Goal: Communication & Community: Share content

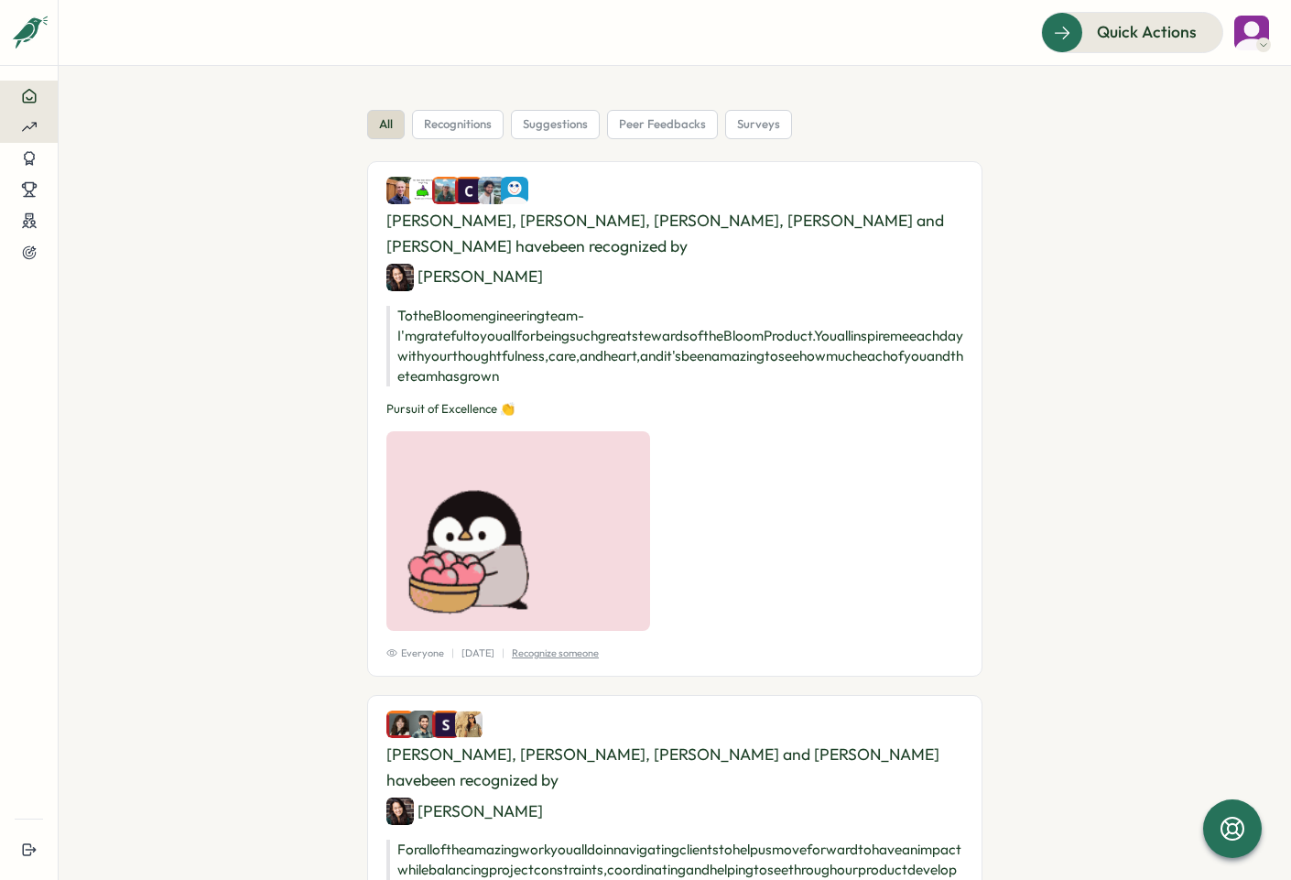
click at [40, 128] on div at bounding box center [29, 127] width 28 height 16
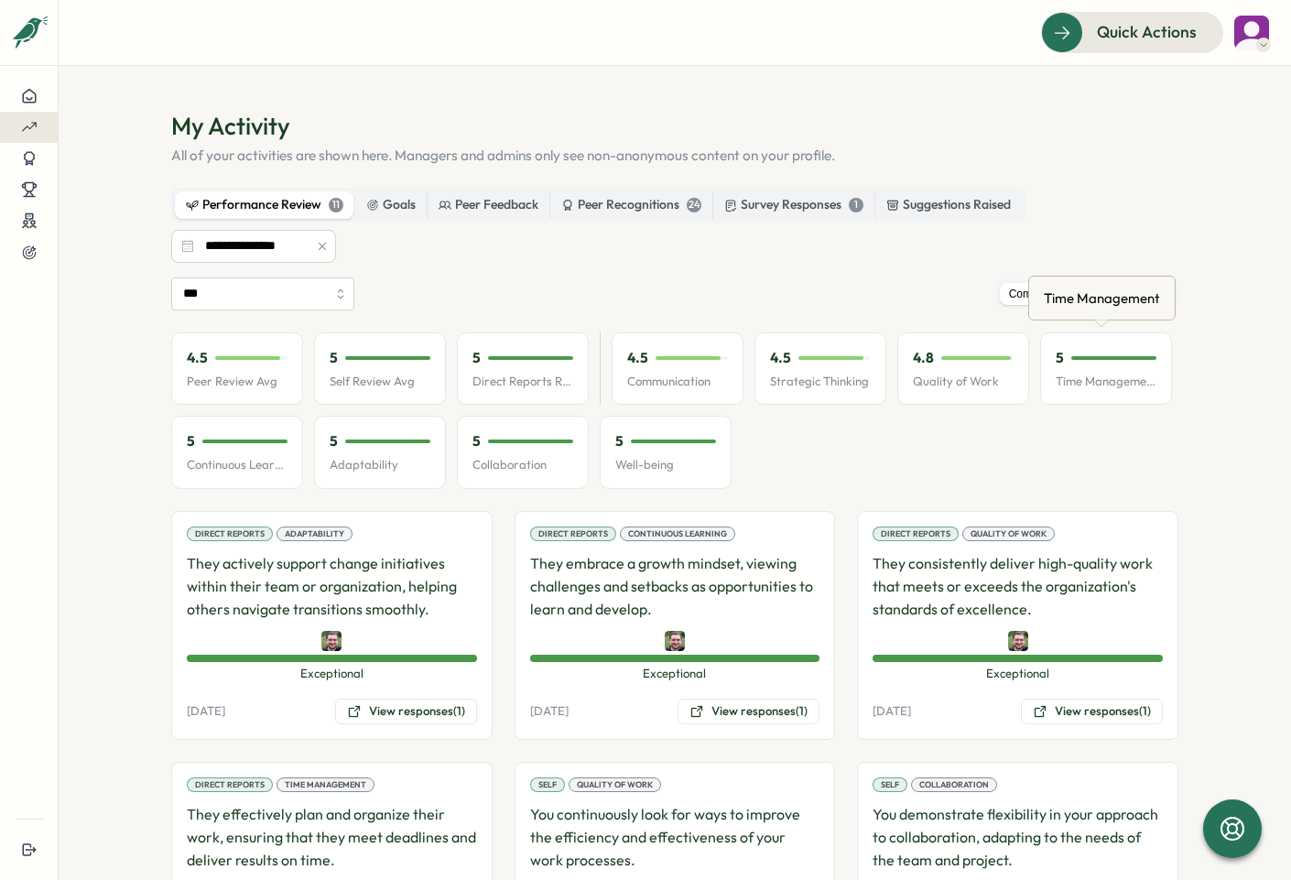
click at [876, 301] on div "Time Management" at bounding box center [1102, 298] width 124 height 28
click at [876, 283] on label "Detailed View" at bounding box center [1132, 294] width 85 height 23
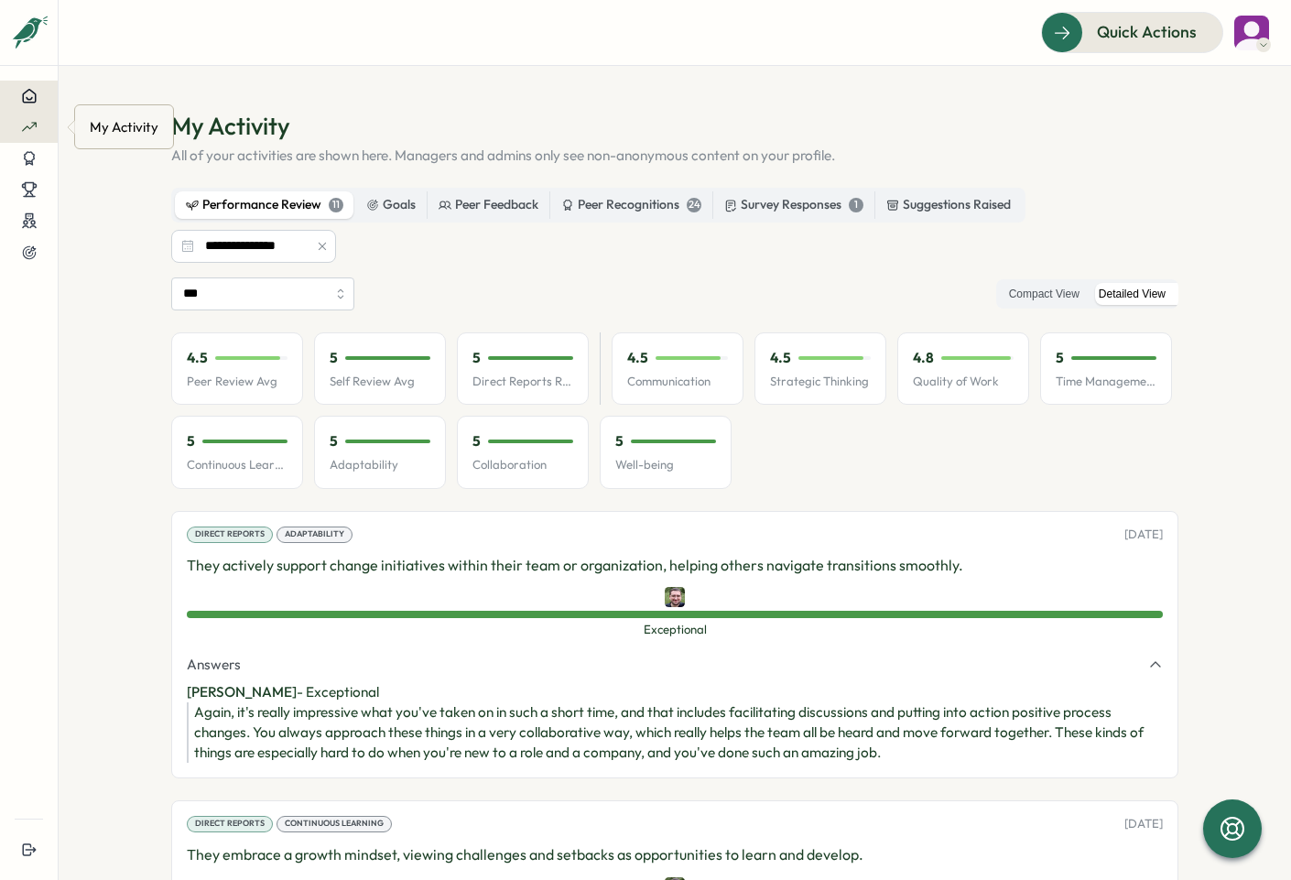
click at [29, 103] on icon at bounding box center [29, 96] width 16 height 16
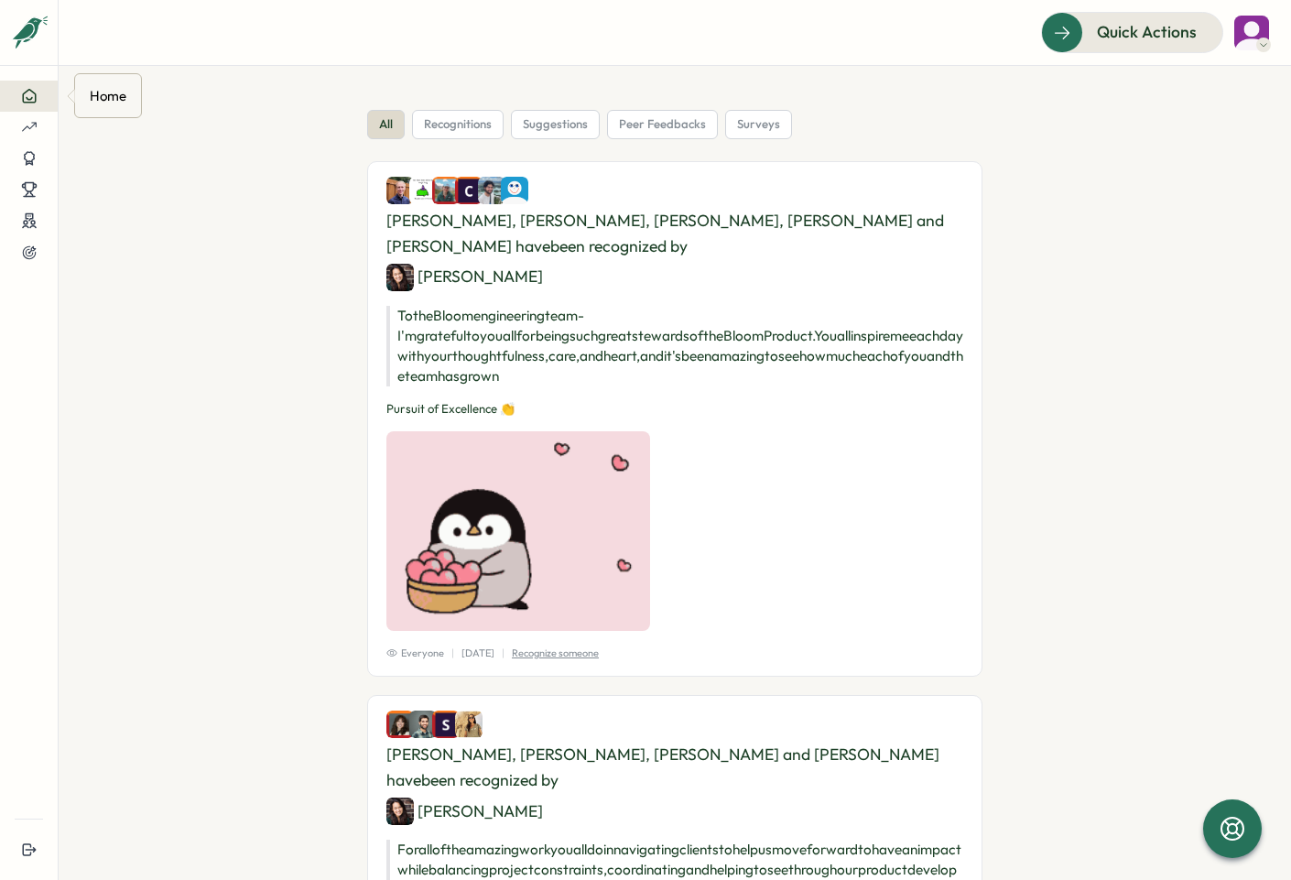
click at [876, 26] on img at bounding box center [1252, 33] width 35 height 35
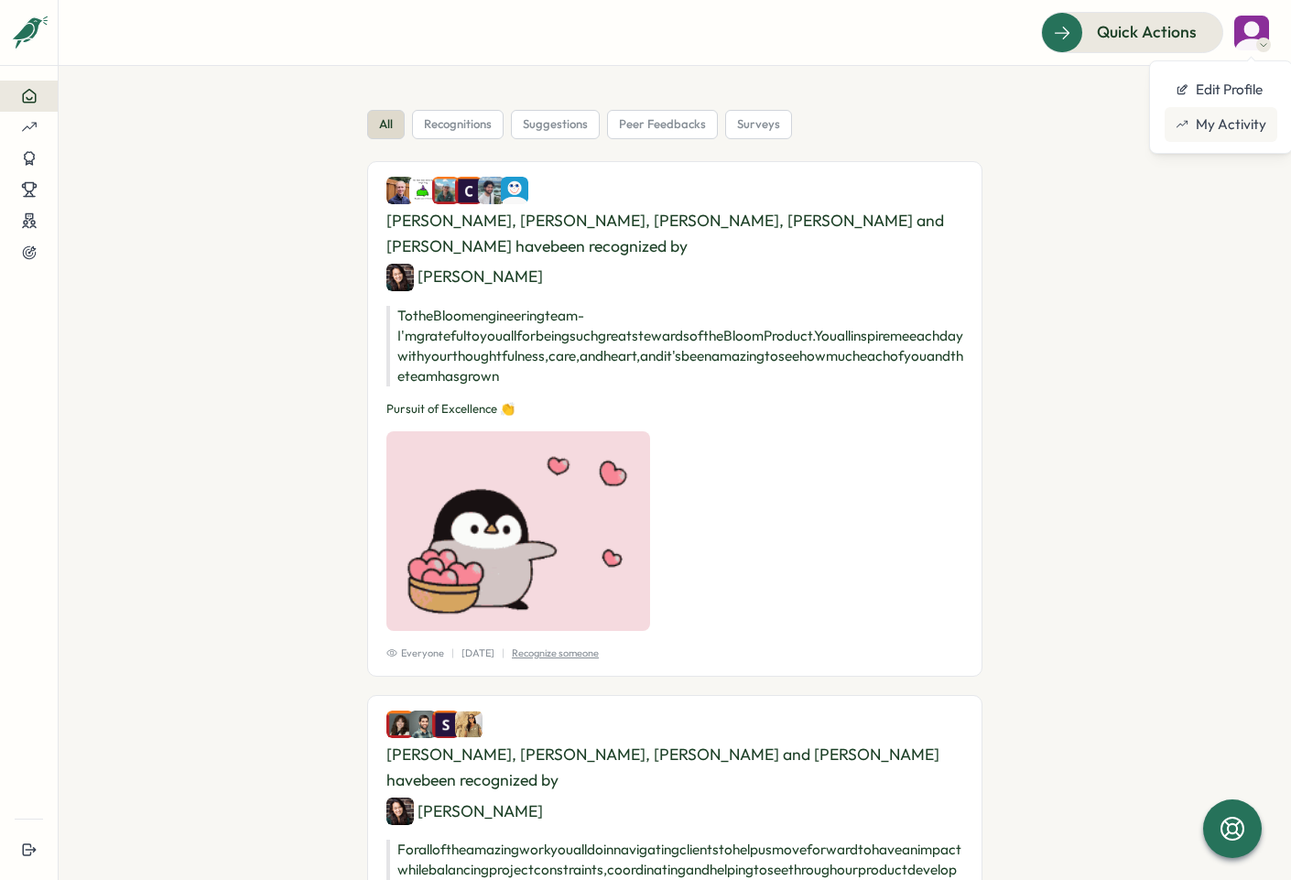
click at [876, 130] on div "My Activity" at bounding box center [1221, 124] width 91 height 20
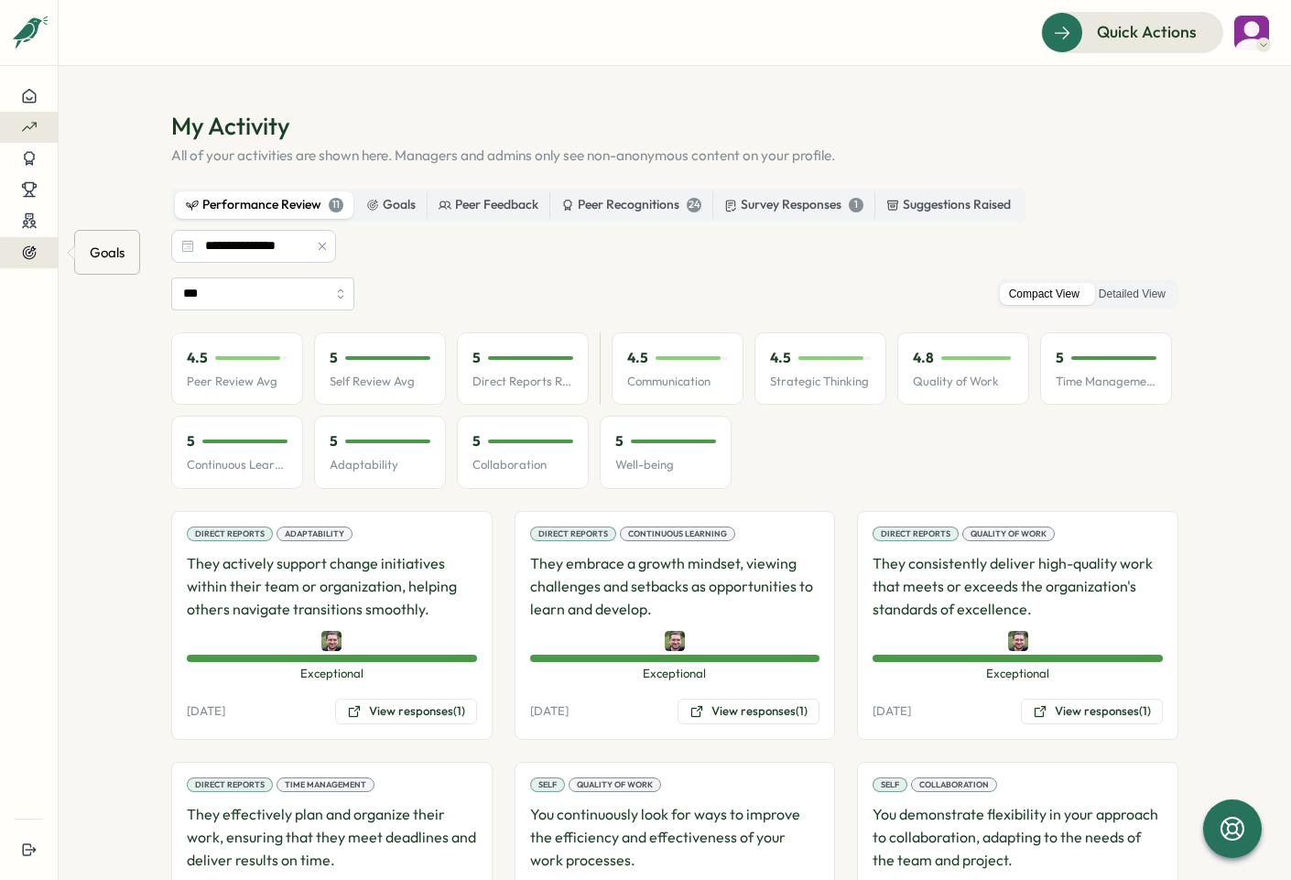
click at [38, 253] on div at bounding box center [29, 253] width 28 height 16
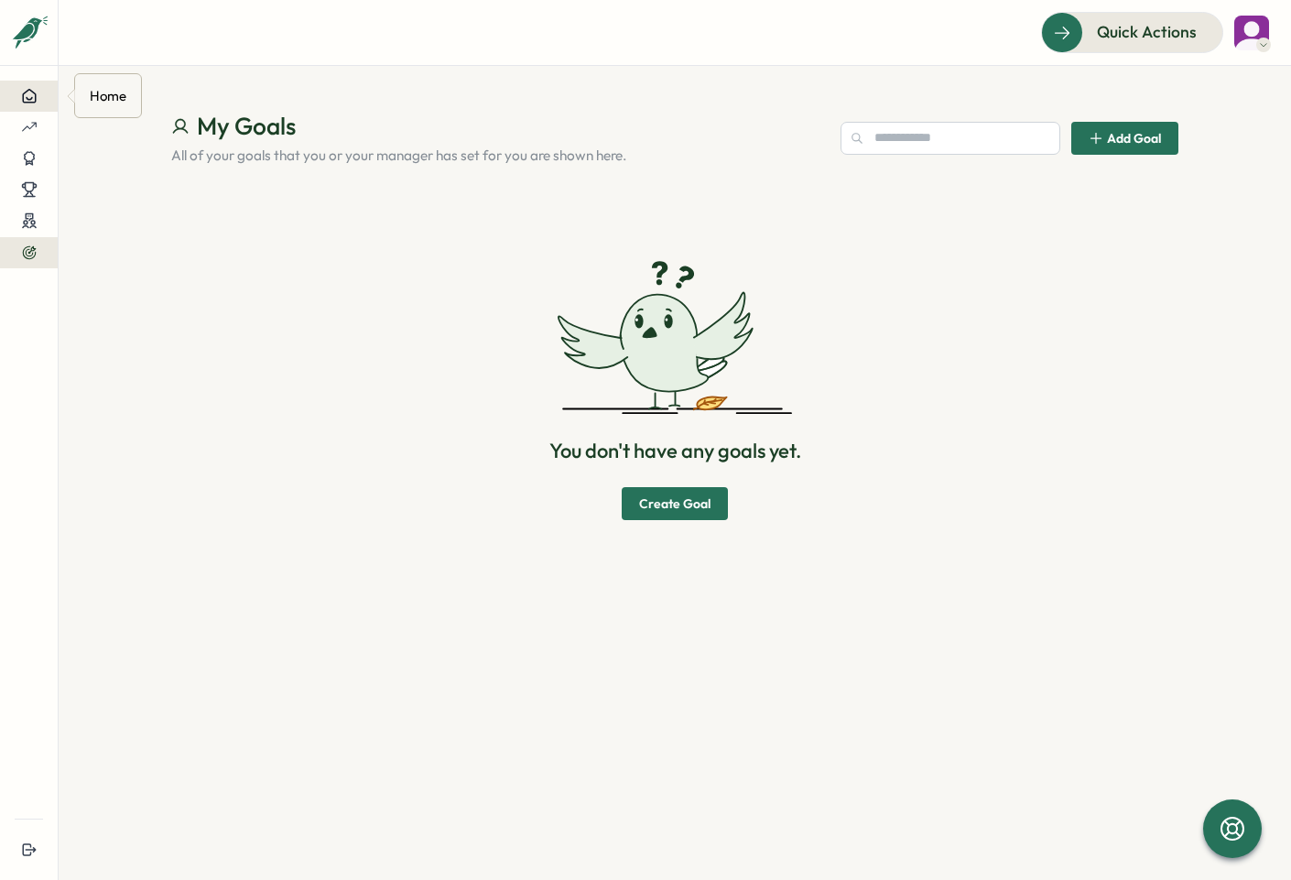
click at [46, 90] on button at bounding box center [29, 96] width 58 height 31
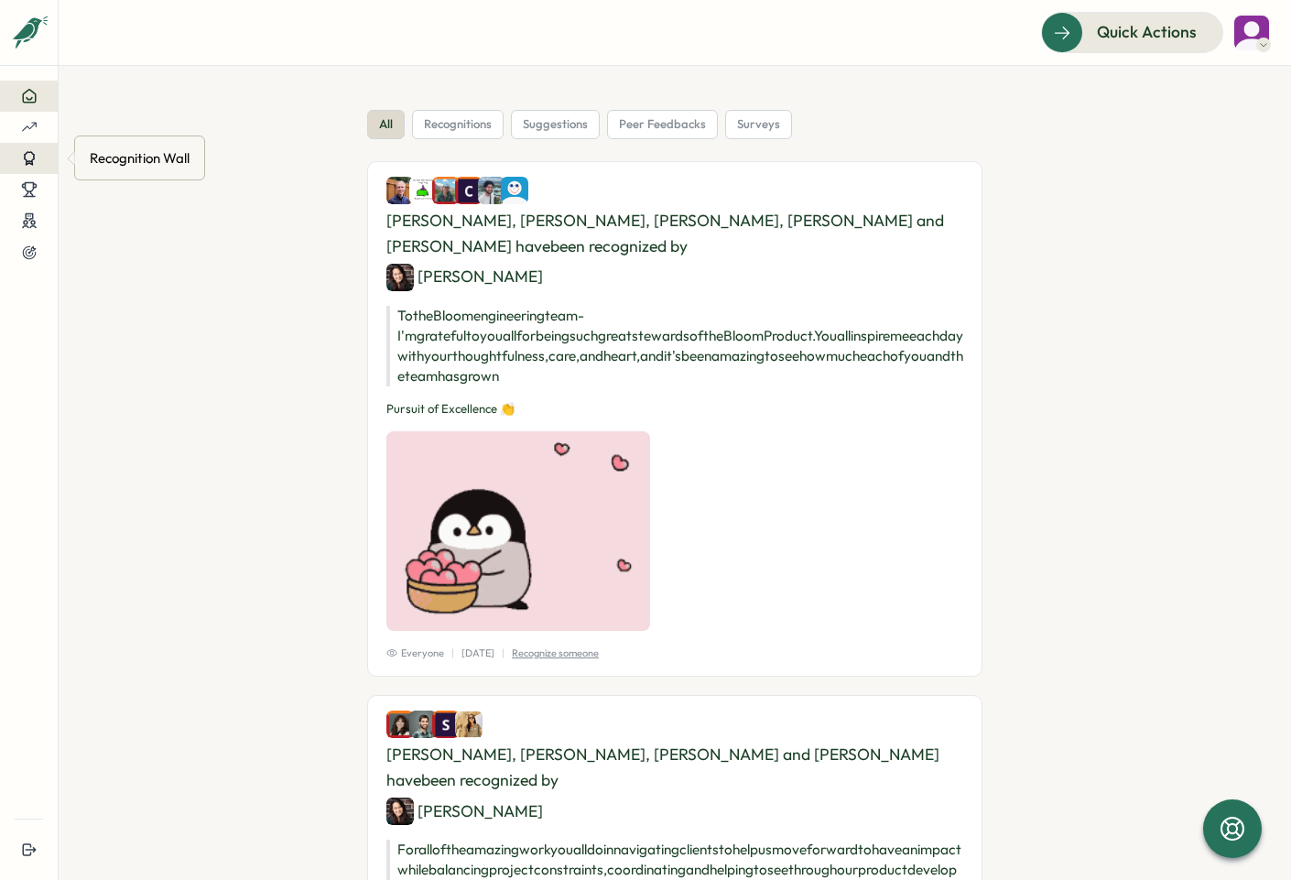
click at [33, 157] on icon at bounding box center [29, 158] width 10 height 13
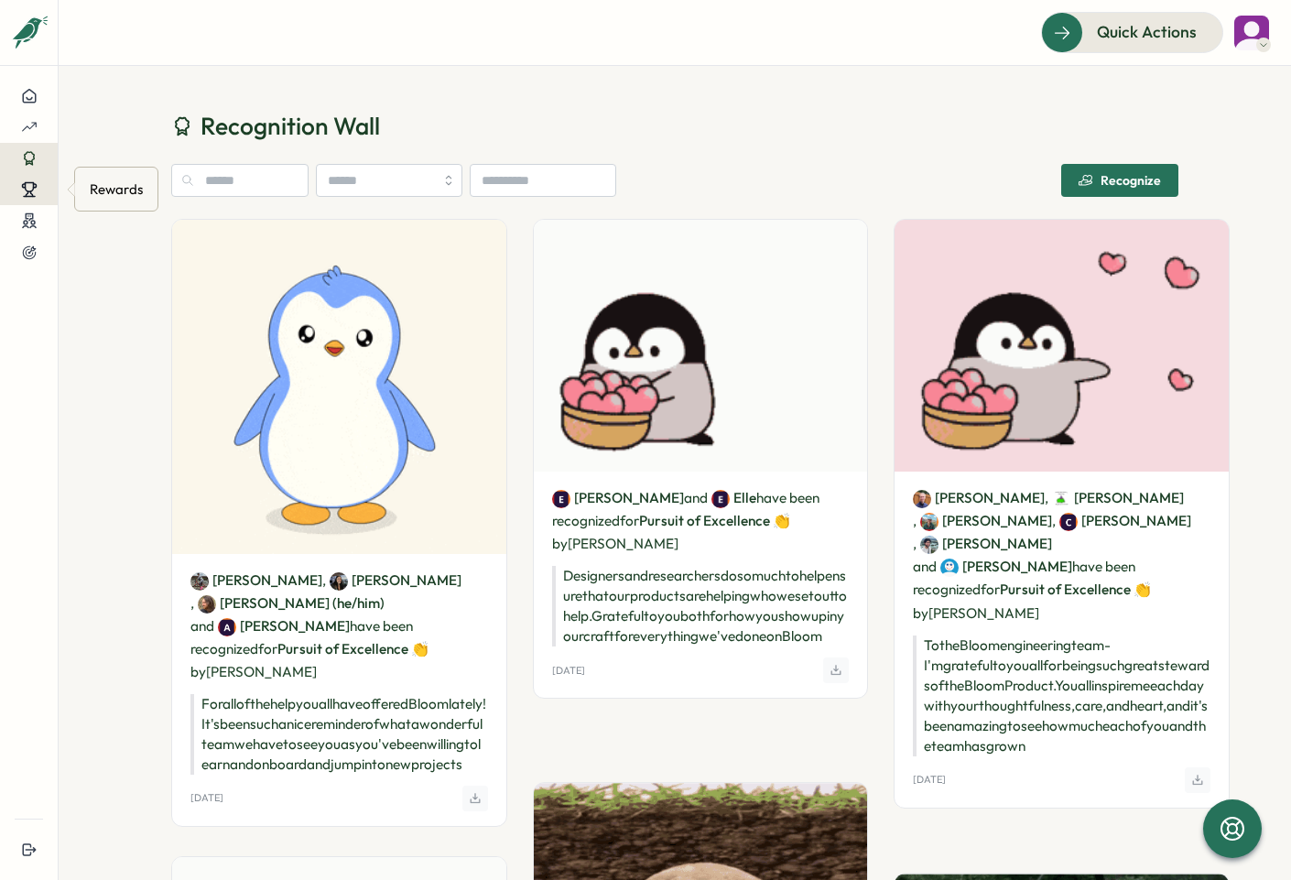
click at [22, 200] on button at bounding box center [29, 189] width 58 height 31
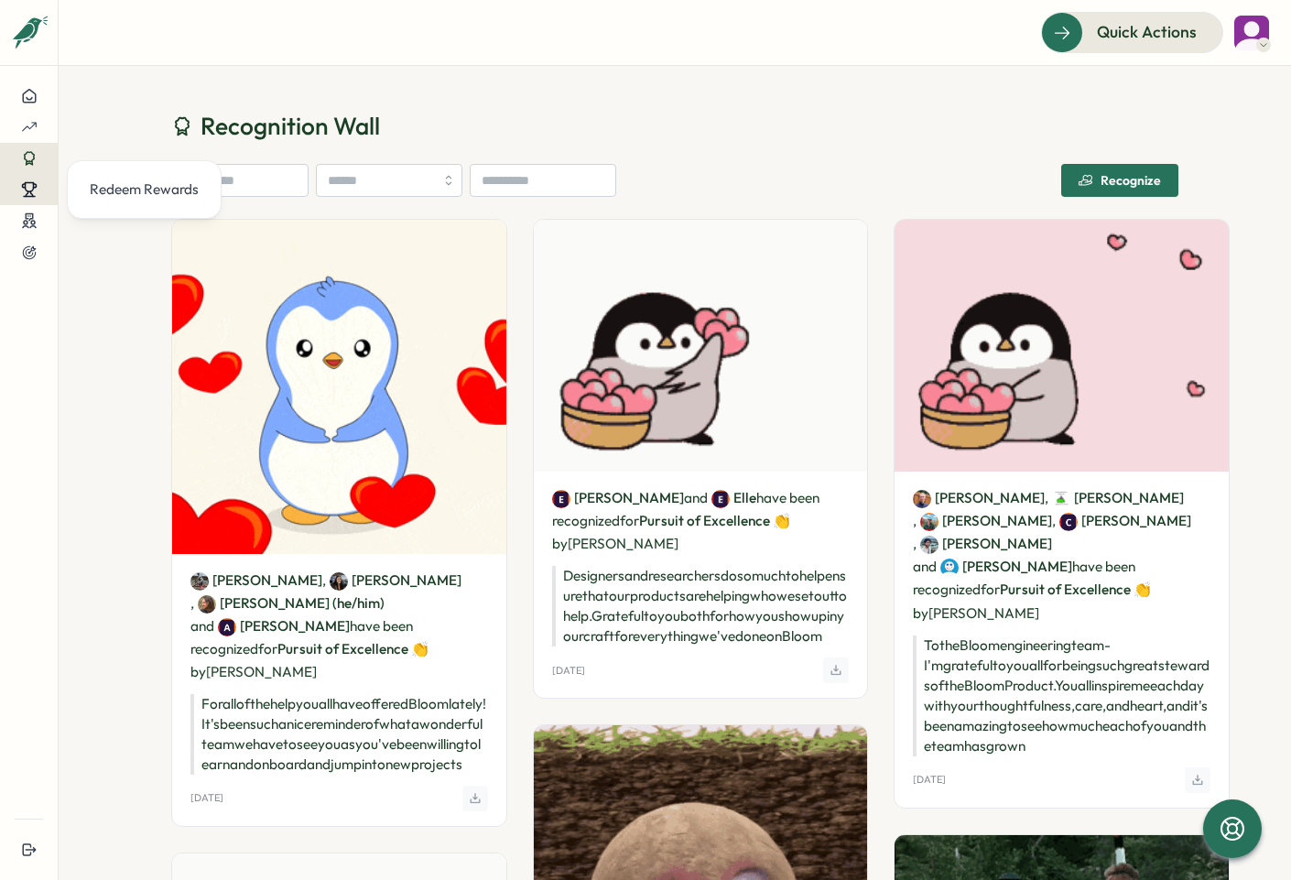
click at [29, 190] on icon at bounding box center [29, 187] width 8 height 9
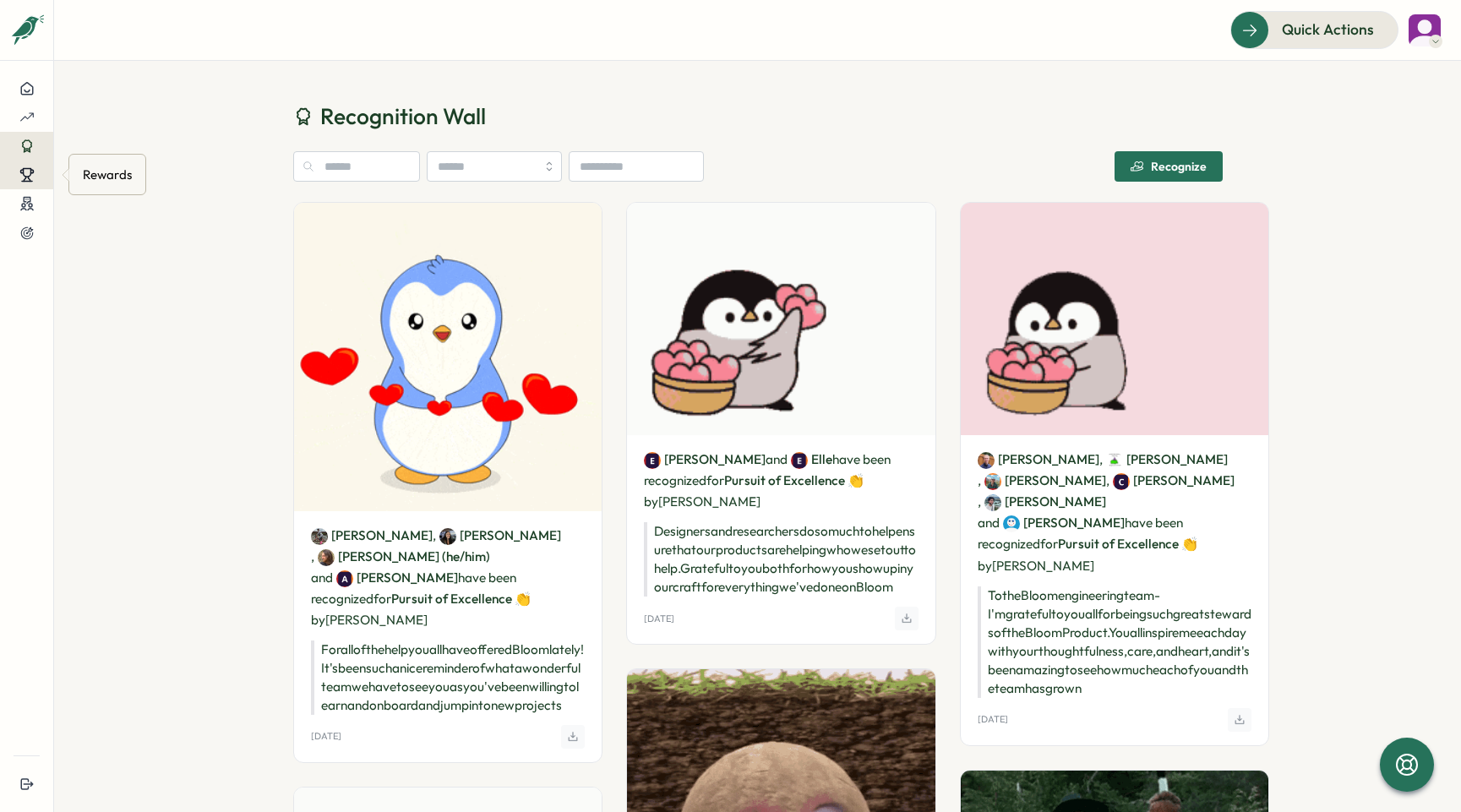
click at [30, 179] on icon at bounding box center [27, 174] width 15 height 15
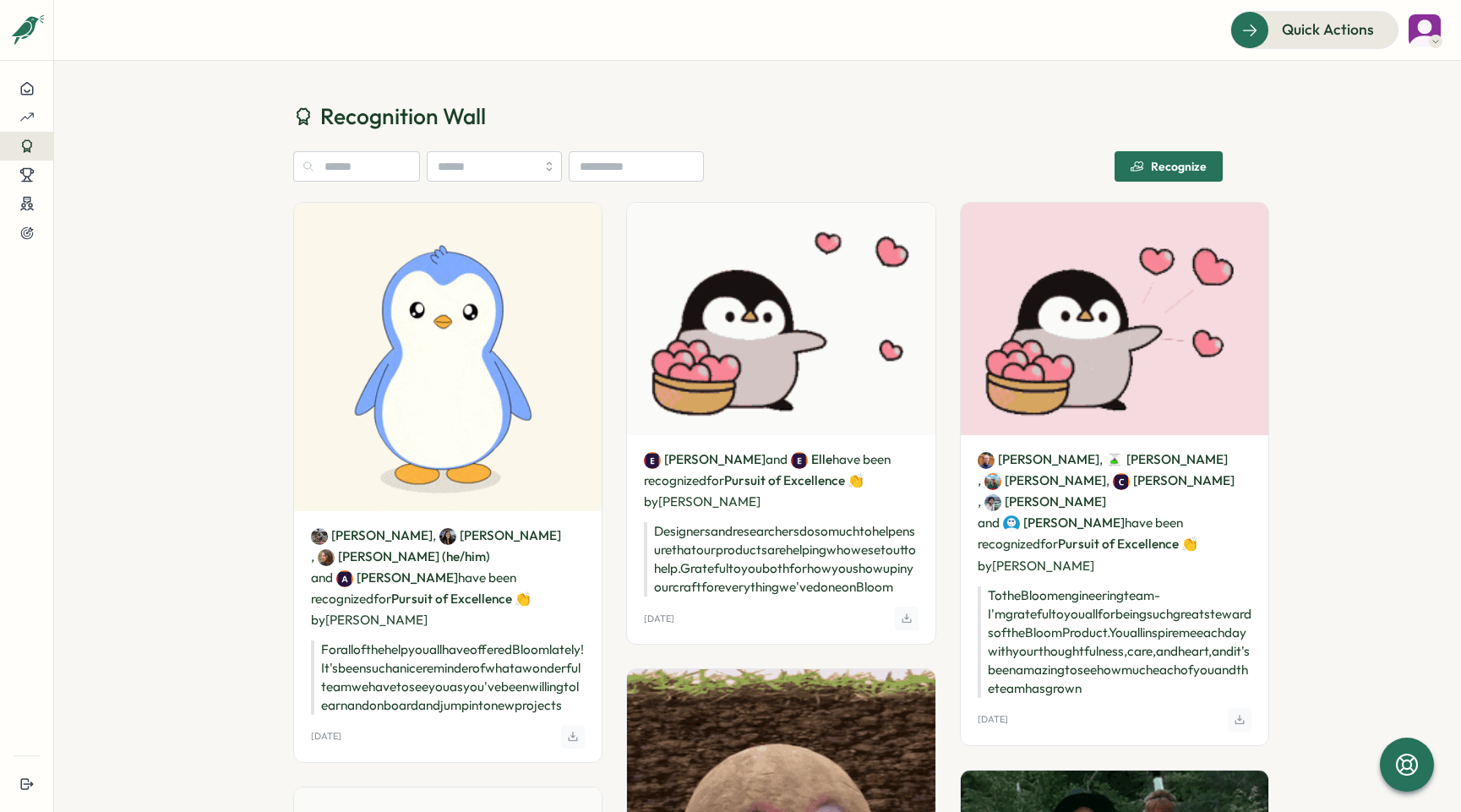
click at [808, 156] on span "Recognize" at bounding box center [1168, 166] width 76 height 29
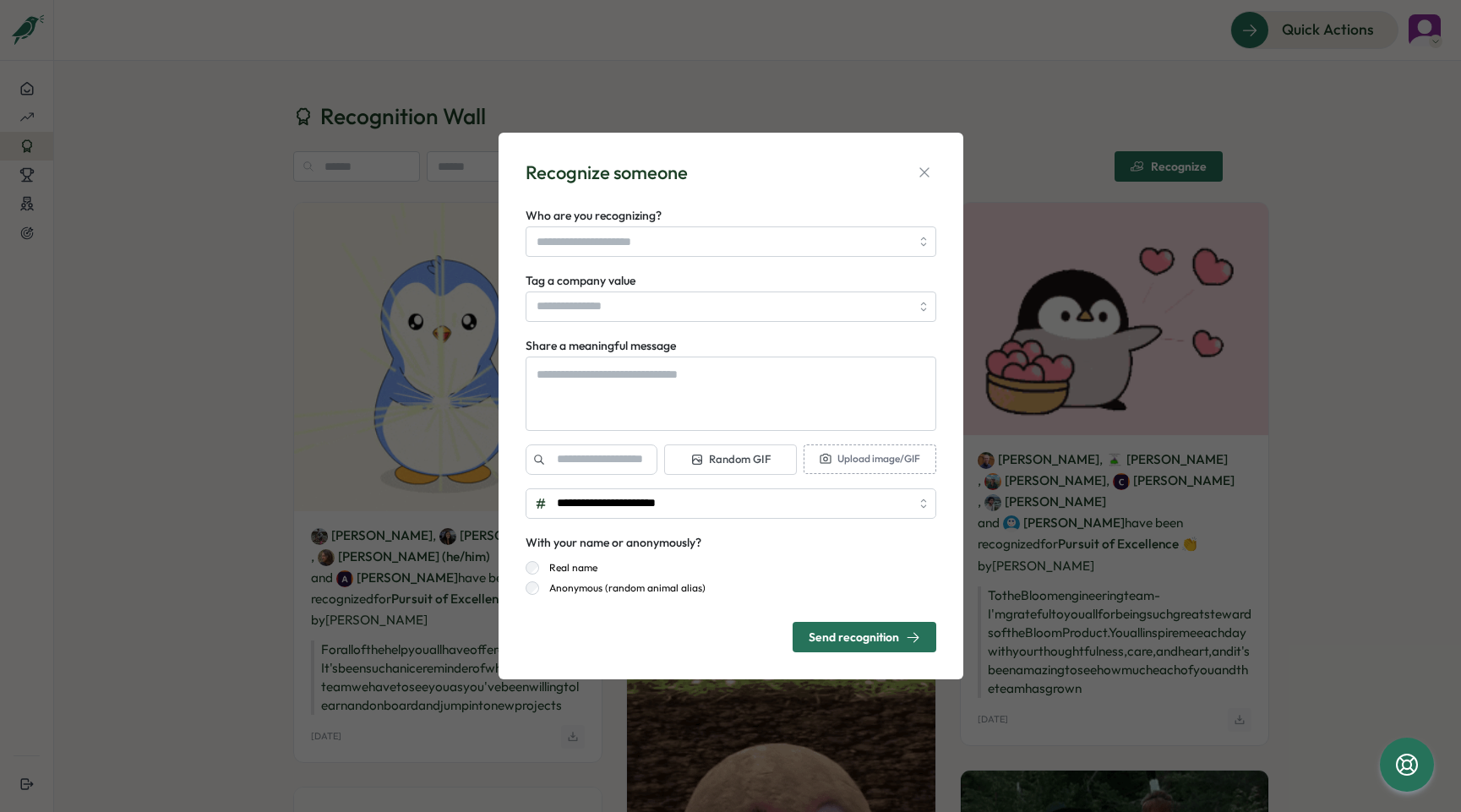
click at [248, 282] on div "**********" at bounding box center [730, 406] width 1461 height 812
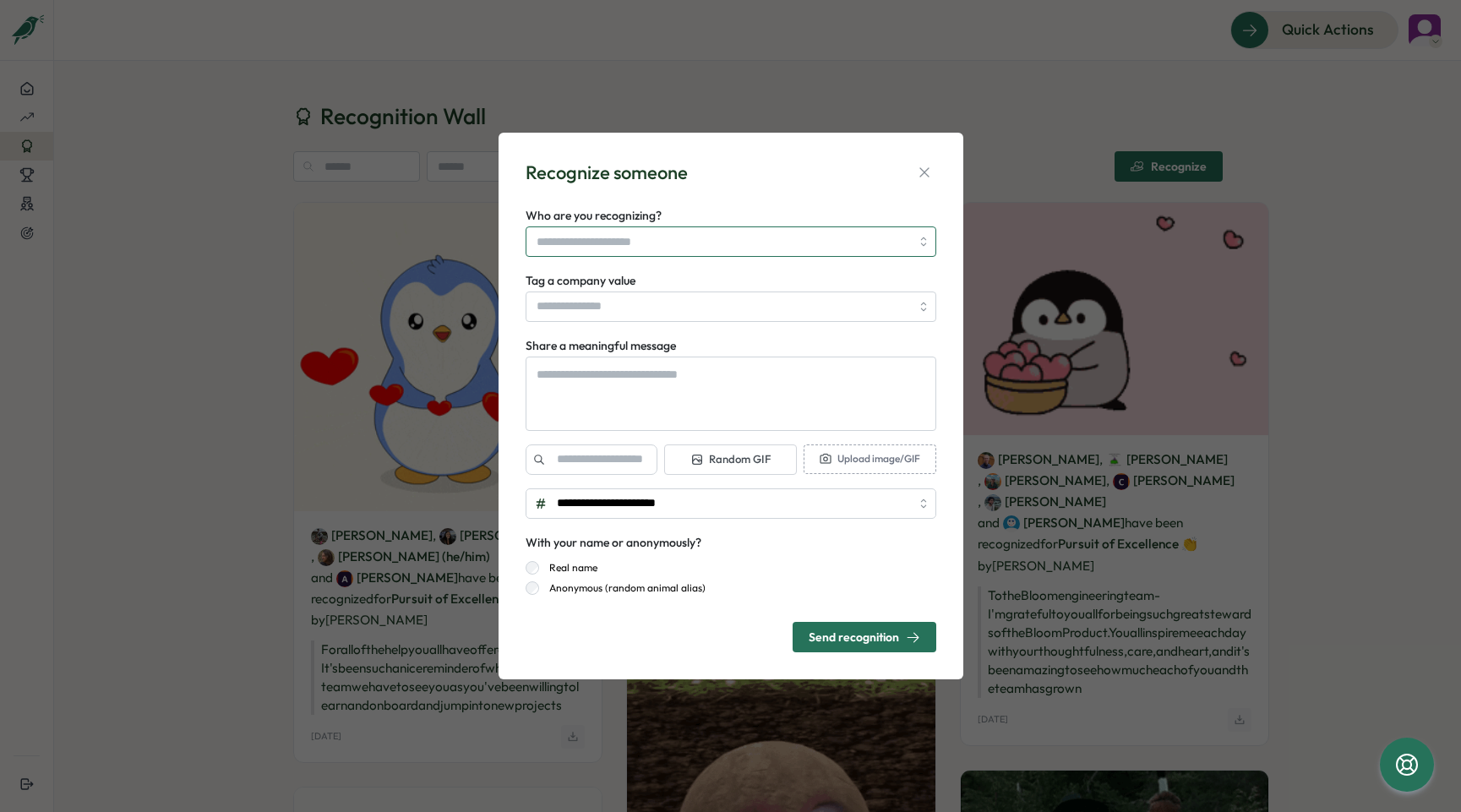
type textarea "*"
click at [617, 234] on input "Who are you recognizing?" at bounding box center [724, 241] width 374 height 29
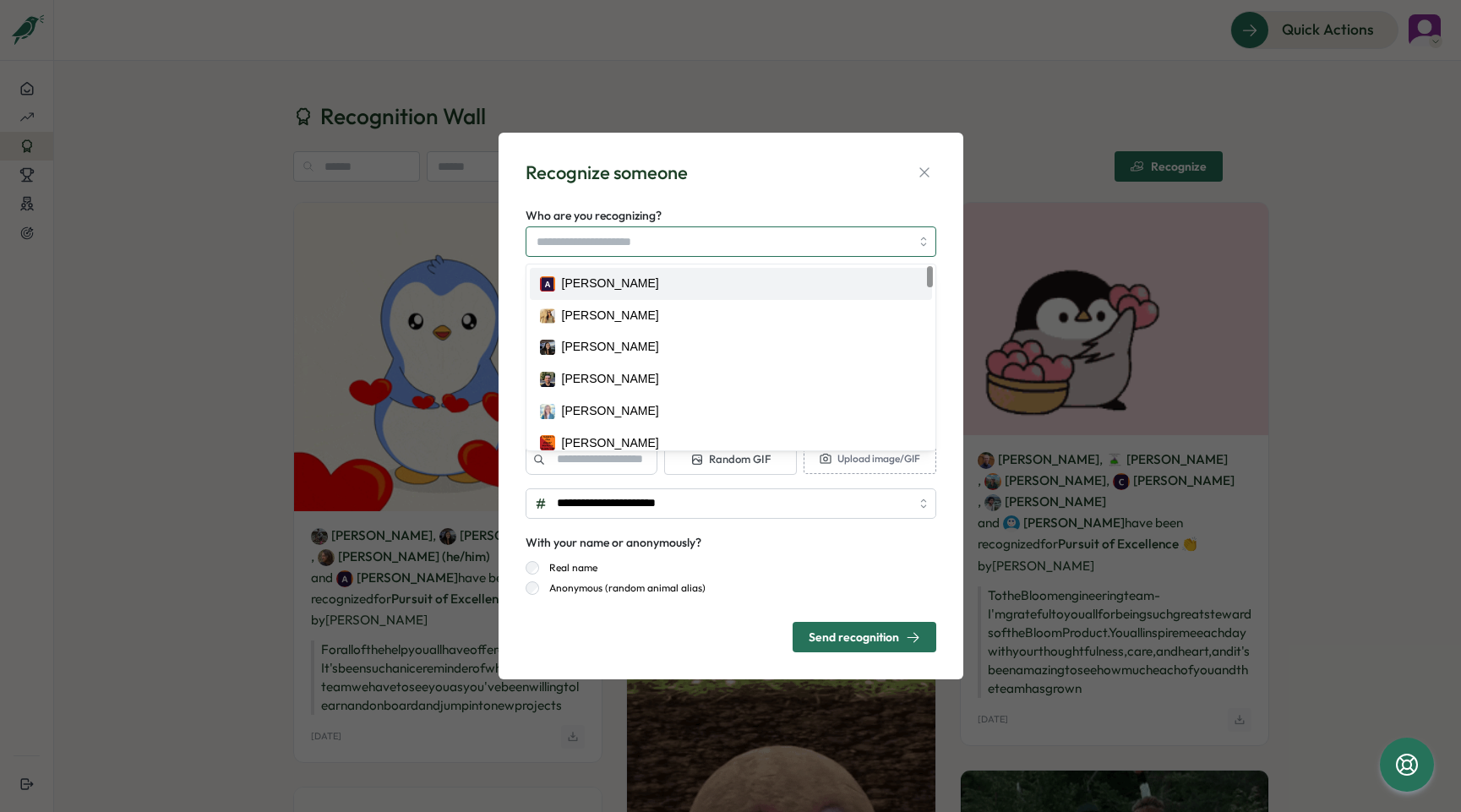
click at [691, 247] on input "Who are you recognizing?" at bounding box center [724, 241] width 374 height 29
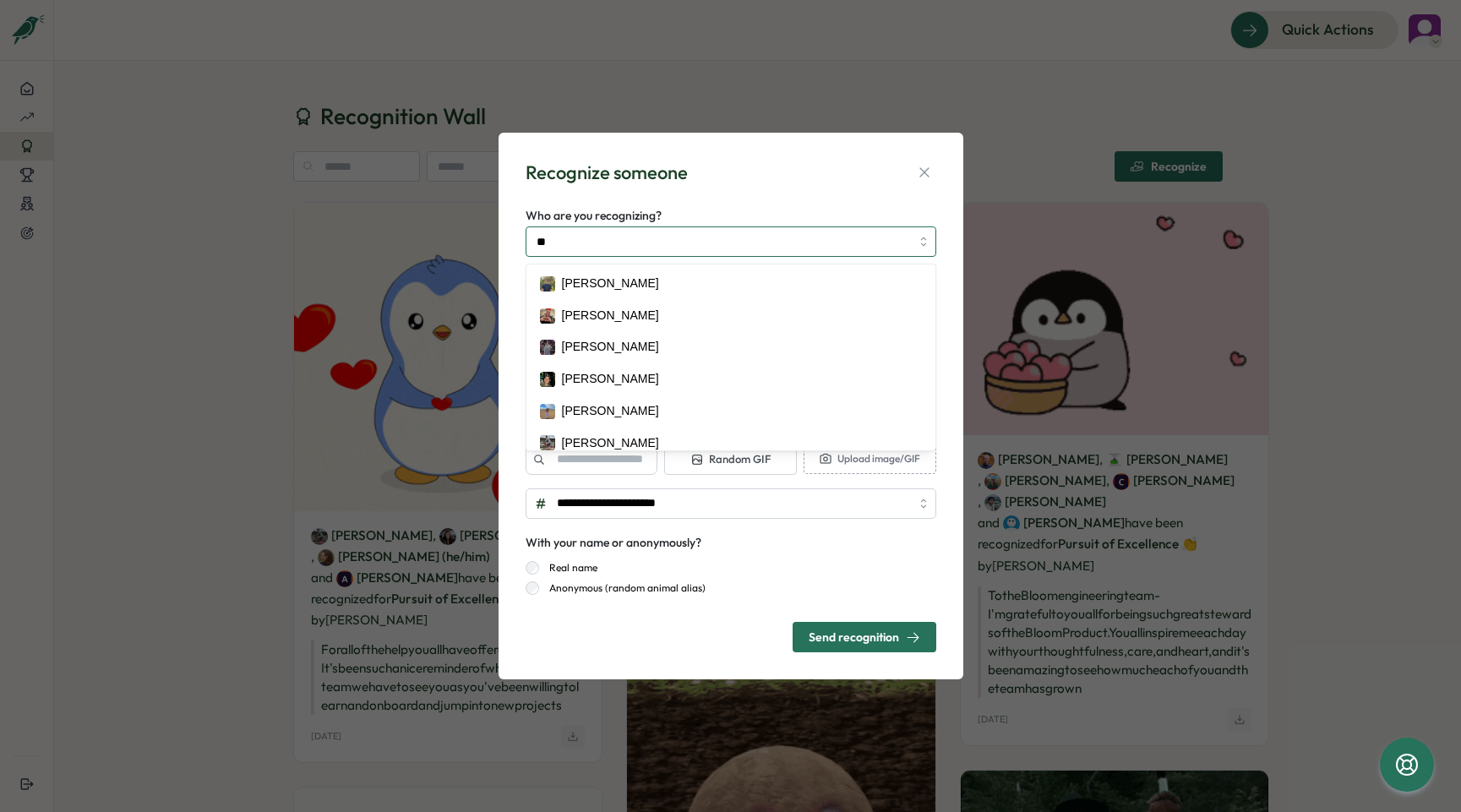
type input "**"
